Goal: Use online tool/utility: Utilize a website feature to perform a specific function

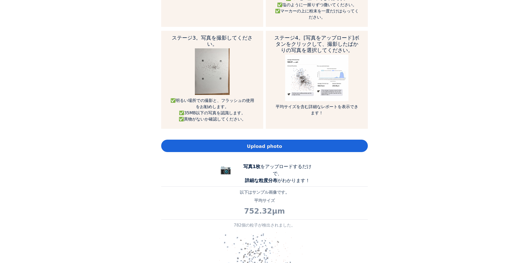
scroll to position [344, 0]
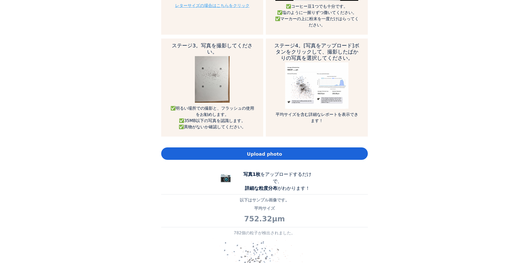
click at [270, 151] on span "Upload photo" at bounding box center [264, 153] width 35 height 7
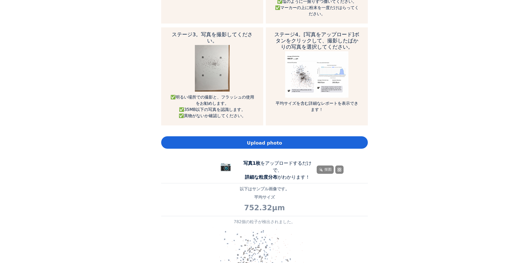
scroll to position [413, 0]
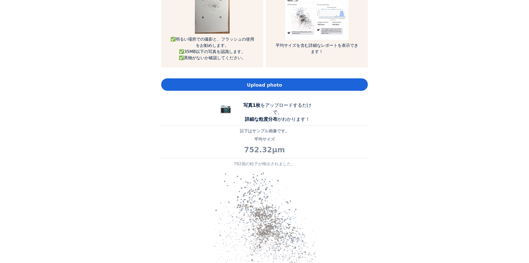
click at [268, 85] on span "Upload photo" at bounding box center [264, 84] width 35 height 7
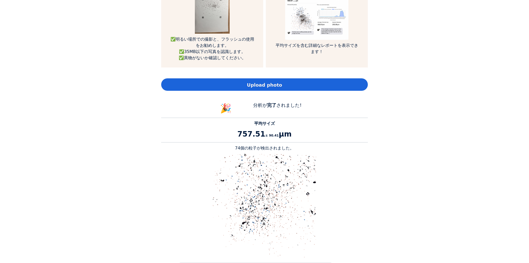
click at [259, 87] on span "Upload photo" at bounding box center [264, 84] width 35 height 7
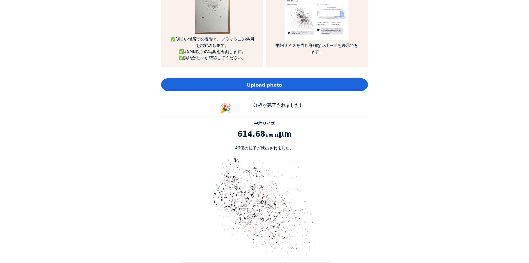
click at [260, 83] on span "Upload photo" at bounding box center [264, 84] width 35 height 7
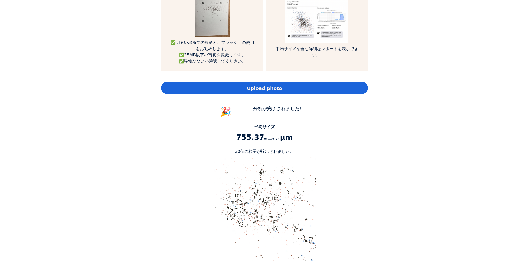
scroll to position [344, 0]
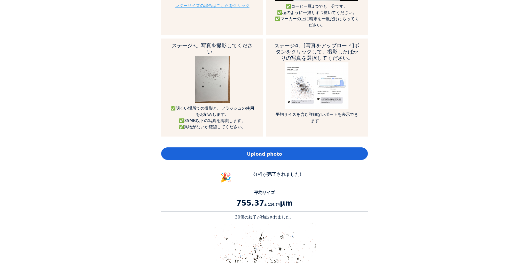
click at [263, 153] on span "Upload photo" at bounding box center [264, 153] width 35 height 7
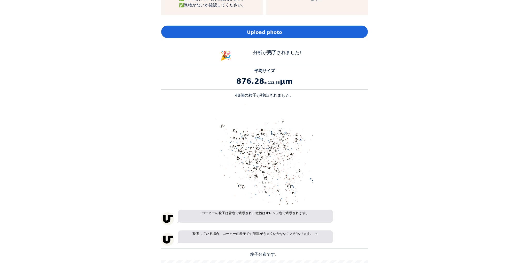
scroll to position [413, 0]
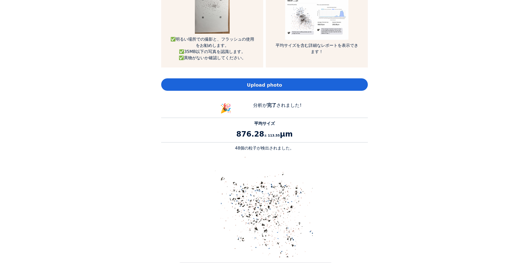
click at [270, 85] on span "Upload photo" at bounding box center [264, 84] width 35 height 7
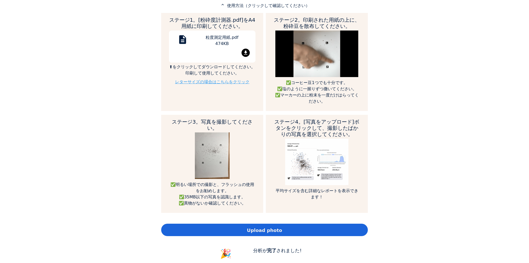
scroll to position [275, 0]
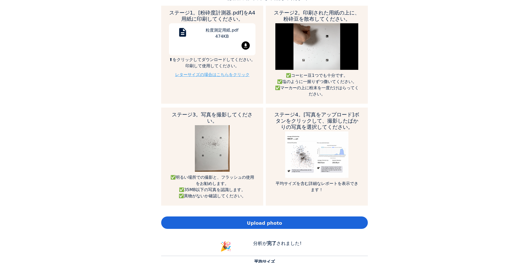
click at [290, 219] on div "Upload photo" at bounding box center [264, 222] width 207 height 12
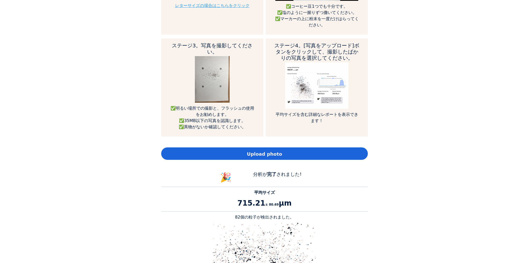
scroll to position [482, 0]
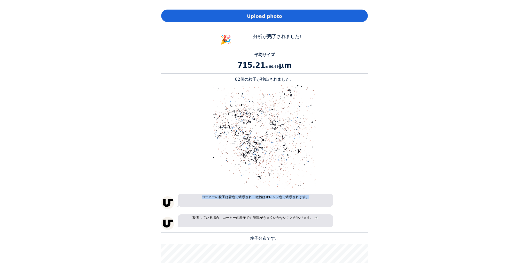
drag, startPoint x: 307, startPoint y: 199, endPoint x: 190, endPoint y: 202, distance: 116.5
click at [190, 202] on p "コーヒーの粒子は青色で表示され、微粉はオレンジ色で表示されます。" at bounding box center [255, 199] width 155 height 13
click at [256, 204] on span "翻译" at bounding box center [255, 206] width 7 height 5
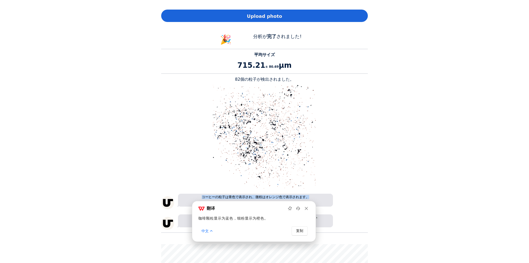
click at [352, 194] on div "コーヒーの粒子は青色で表示され、微粉はオレンジ色で表示されます。" at bounding box center [264, 200] width 207 height 15
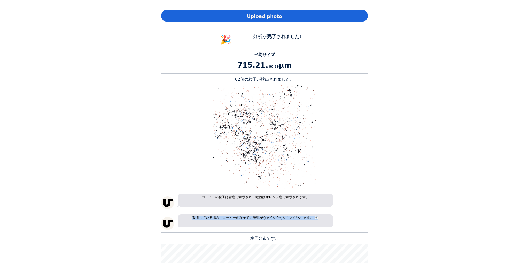
drag, startPoint x: 316, startPoint y: 218, endPoint x: 188, endPoint y: 217, distance: 127.8
click at [188, 217] on p "凝固している場合、コーヒーの粒子でも認識がうまくいかないことがあります。 👀" at bounding box center [255, 220] width 155 height 13
click at [255, 229] on span "翻译" at bounding box center [255, 226] width 7 height 5
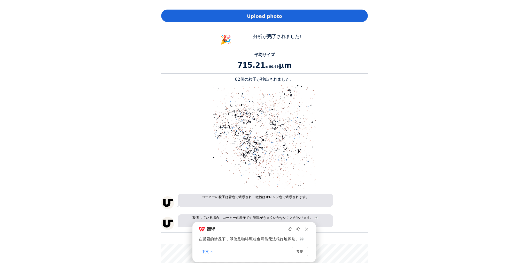
click at [354, 198] on div "コーヒーの粒子は青色で表示され、微粉はオレンジ色で表示されます。" at bounding box center [264, 200] width 207 height 15
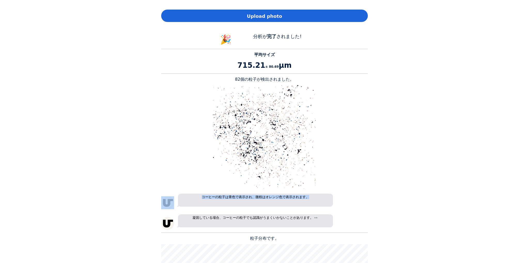
drag, startPoint x: 318, startPoint y: 198, endPoint x: 169, endPoint y: 197, distance: 148.7
click at [169, 197] on div "コーヒーの粒子は青色で表示され、微粉はオレンジ色で表示されます。" at bounding box center [264, 200] width 207 height 15
click at [249, 205] on img at bounding box center [248, 206] width 4 height 4
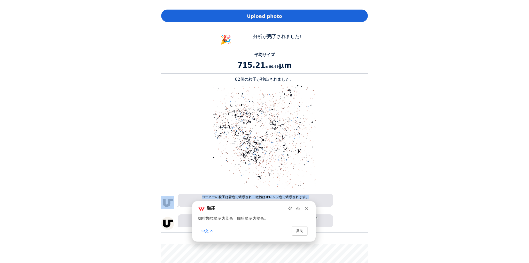
scroll to position [620, 0]
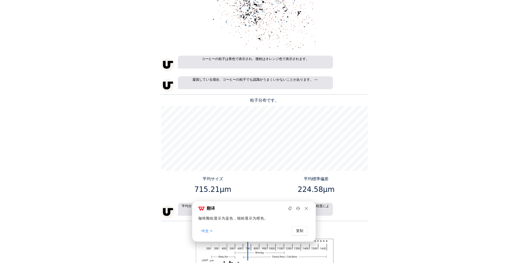
click at [373, 194] on div "Home Courses About us Tools Sign in" at bounding box center [264, 131] width 529 height 263
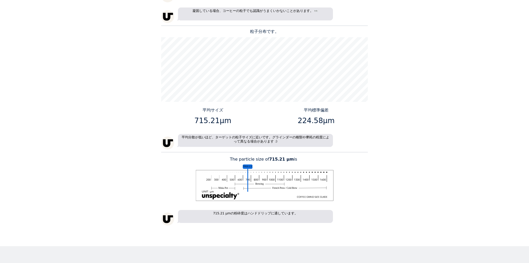
scroll to position [826, 0]
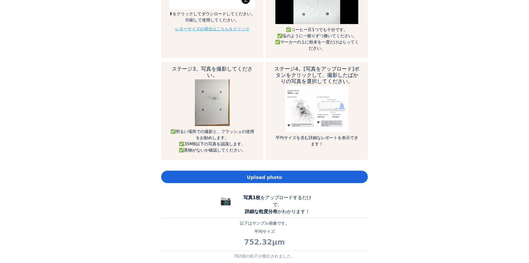
scroll to position [413, 0]
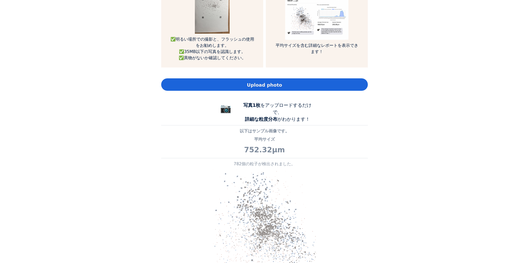
click at [262, 83] on span "Upload photo" at bounding box center [264, 84] width 35 height 7
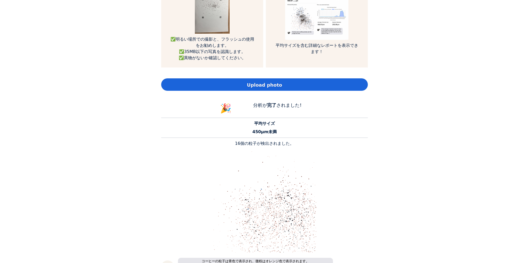
scroll to position [679, 207]
drag, startPoint x: 277, startPoint y: 132, endPoint x: 253, endPoint y: 124, distance: 25.1
click at [253, 124] on div "平均サイズ 450μm未満" at bounding box center [264, 127] width 207 height 14
click at [262, 144] on span "翻译" at bounding box center [264, 142] width 7 height 5
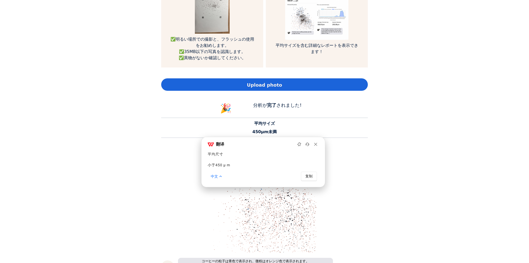
click at [374, 160] on div "Home Courses About us Tools Sign in" at bounding box center [264, 131] width 529 height 263
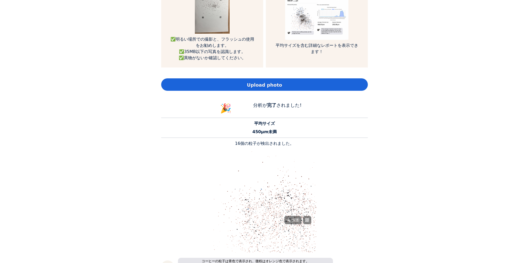
scroll to position [482, 0]
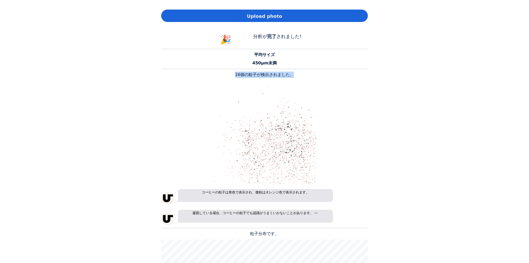
drag, startPoint x: 290, startPoint y: 76, endPoint x: 232, endPoint y: 75, distance: 58.1
click at [232, 75] on p "16個の粒子が検出されました。" at bounding box center [264, 75] width 207 height 6
click at [263, 84] on span "翻译" at bounding box center [264, 84] width 7 height 5
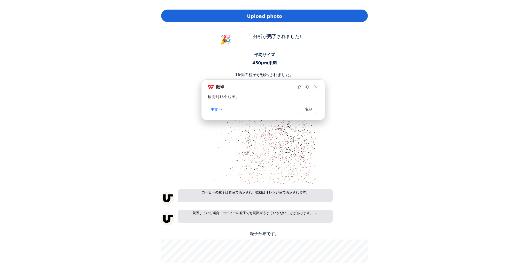
click at [368, 124] on div "Home Courses About us Tools Sign in" at bounding box center [264, 131] width 529 height 263
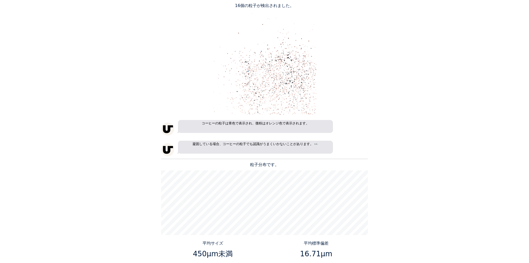
scroll to position [0, 0]
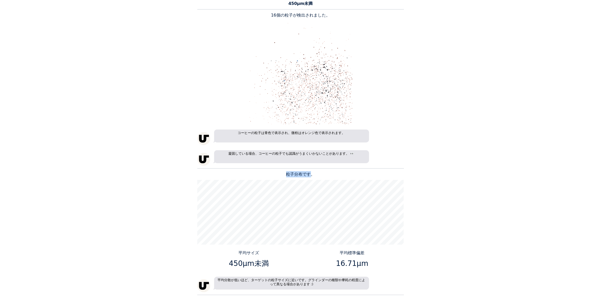
drag, startPoint x: 288, startPoint y: 172, endPoint x: 309, endPoint y: 174, distance: 20.8
click at [308, 174] on p "粒子分布です。" at bounding box center [300, 174] width 207 height 6
click at [315, 173] on p "粒子分布です。" at bounding box center [300, 174] width 207 height 6
click at [387, 254] on p "平均標準偏差" at bounding box center [351, 252] width 99 height 6
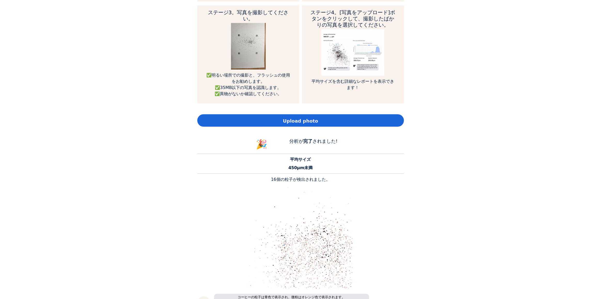
scroll to position [307, 0]
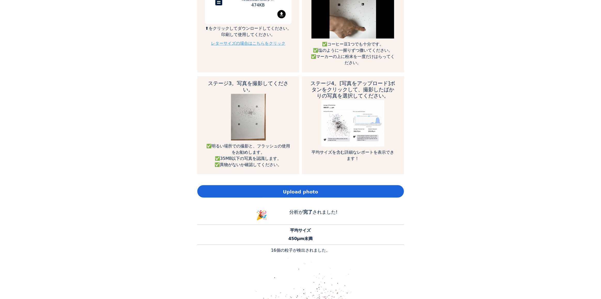
click at [518, 143] on div "Home Courses About us Tools Sign in" at bounding box center [300, 149] width 601 height 299
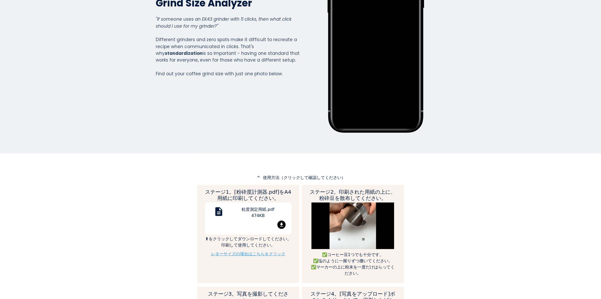
scroll to position [235, 0]
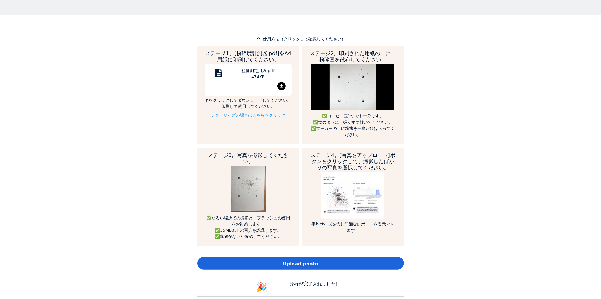
click at [298, 262] on span "Upload photo" at bounding box center [300, 263] width 35 height 7
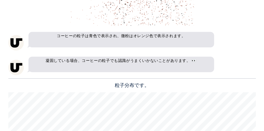
scroll to position [592, 0]
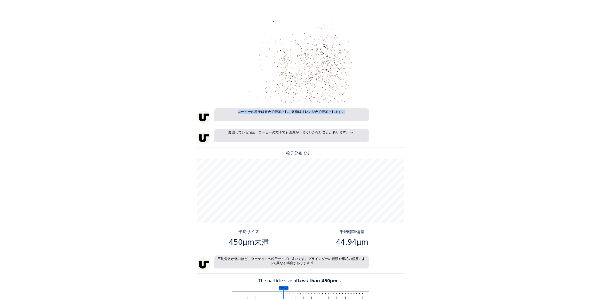
drag, startPoint x: 355, startPoint y: 114, endPoint x: 228, endPoint y: 112, distance: 126.8
click at [228, 112] on p "コーヒーの粒子は青色で表示され、微粉はオレンジ色で表示されます。" at bounding box center [291, 114] width 155 height 13
click at [283, 121] on img at bounding box center [284, 121] width 4 height 4
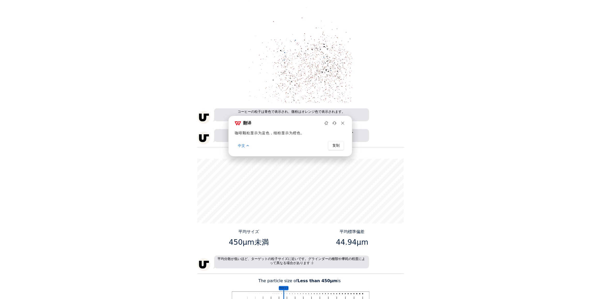
click at [401, 135] on div "凝固している場合、コーヒーの粒子でも認識がうまくいかないことがあります。 👀" at bounding box center [300, 136] width 207 height 15
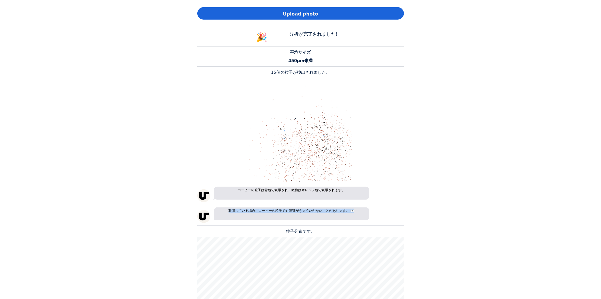
drag, startPoint x: 352, startPoint y: 212, endPoint x: 263, endPoint y: 206, distance: 89.3
click at [223, 213] on p "凝固している場合、コーヒーの粒子でも認識がうまくいかないことがあります。 👀" at bounding box center [291, 213] width 155 height 13
click at [431, 184] on div "Home Courses About us Tools Sign in" at bounding box center [300, 149] width 601 height 299
click at [313, 144] on img at bounding box center [300, 129] width 103 height 103
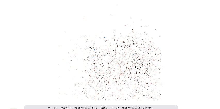
click at [183, 52] on p at bounding box center [110, 48] width 207 height 103
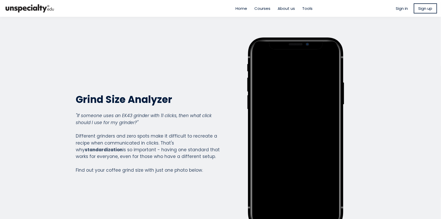
click at [245, 11] on span "Home" at bounding box center [242, 8] width 12 height 6
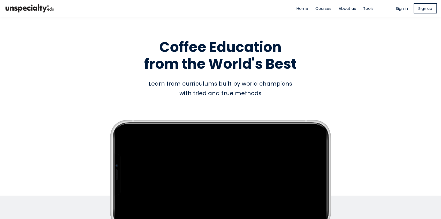
click at [402, 10] on span "Sign in" at bounding box center [402, 8] width 12 height 6
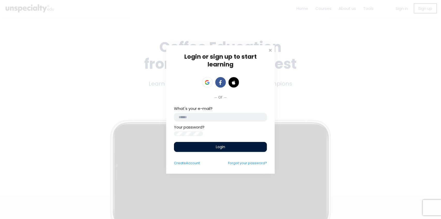
click at [218, 115] on input "email" at bounding box center [220, 117] width 93 height 9
click at [207, 83] on icon at bounding box center [207, 84] width 4 height 2
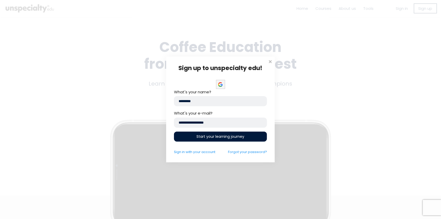
click at [216, 136] on span "Start your learning journey" at bounding box center [221, 136] width 48 height 5
click at [357, 95] on div "Sign up to unspecialty edu! or click to upload avatar What's your name? *******…" at bounding box center [220, 109] width 441 height 219
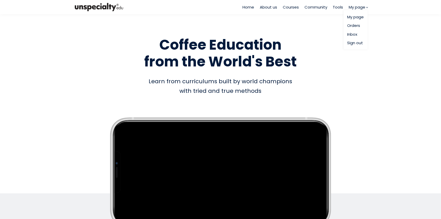
click at [353, 19] on link "My page" at bounding box center [355, 17] width 17 height 6
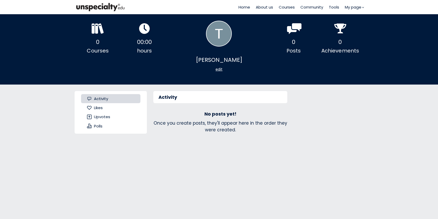
click at [100, 107] on span "Likes" at bounding box center [98, 108] width 9 height 6
click at [104, 117] on span "Upvotes" at bounding box center [102, 117] width 16 height 6
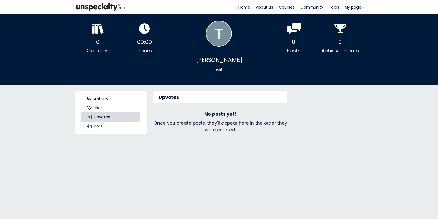
click at [100, 125] on span "Polls" at bounding box center [98, 126] width 9 height 6
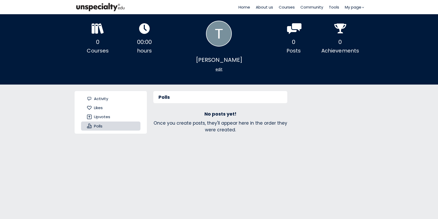
click at [245, 8] on span "Home" at bounding box center [245, 7] width 12 height 6
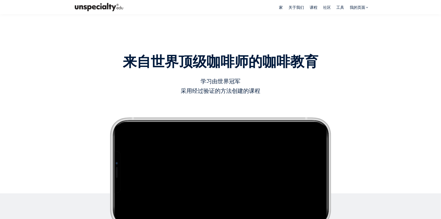
click at [366, 66] on h1 "来自世界顶级咖啡师的 咖啡教育" at bounding box center [220, 53] width 294 height 34
click at [362, 8] on font "我的页面" at bounding box center [357, 7] width 15 height 5
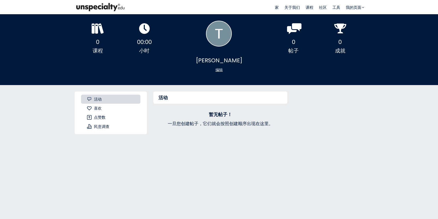
click at [341, 115] on div "活动 暂无帖子！ 一旦您创建帖子，它们就会按照创建顺序出现在这里。" at bounding box center [255, 175] width 217 height 181
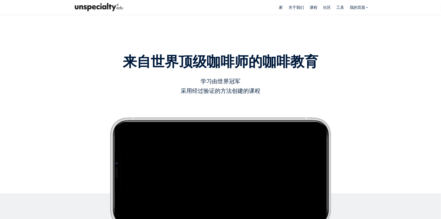
click at [342, 9] on font "工具" at bounding box center [340, 7] width 8 height 5
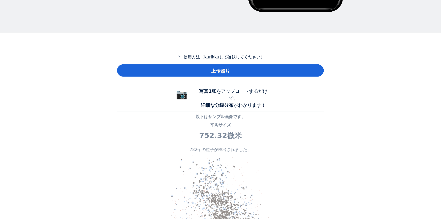
scroll to position [229, 0]
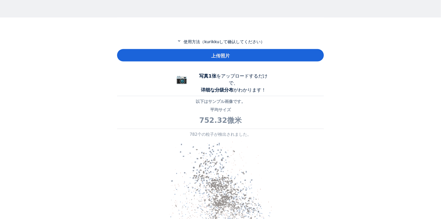
click at [375, 101] on div "家 关于我们 课程 社区 工具" at bounding box center [220, 109] width 441 height 219
click at [215, 55] on font "上传照片" at bounding box center [220, 55] width 19 height 5
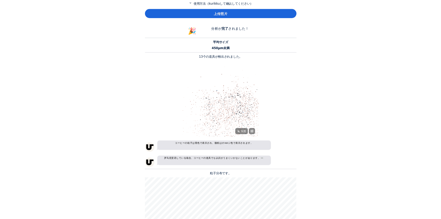
scroll to position [0, 0]
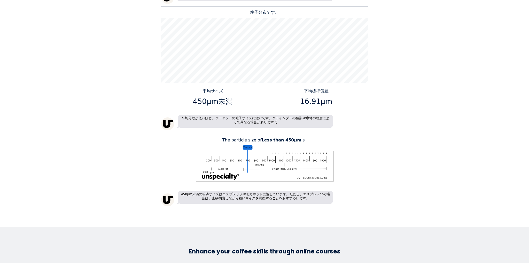
drag, startPoint x: 385, startPoint y: 144, endPoint x: 385, endPoint y: 140, distance: 3.1
click at [385, 143] on div "Home About us Courses Community Tools My page" at bounding box center [264, 131] width 529 height 263
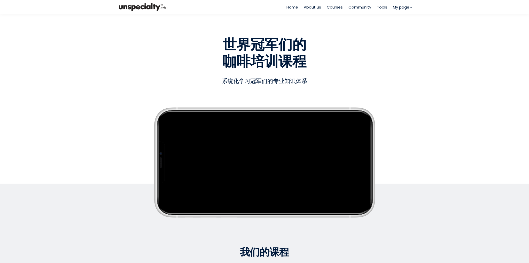
click at [379, 8] on span "Tools" at bounding box center [382, 7] width 10 height 6
click at [381, 9] on span "Tools" at bounding box center [382, 7] width 10 height 6
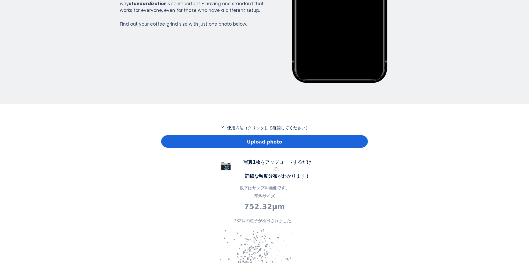
scroll to position [138, 0]
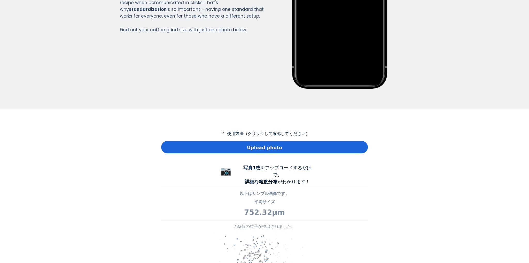
click at [416, 119] on div "Home About us Courses Community Tools My page" at bounding box center [264, 131] width 529 height 263
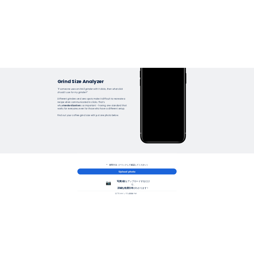
scroll to position [382, 207]
